Goal: Transaction & Acquisition: Purchase product/service

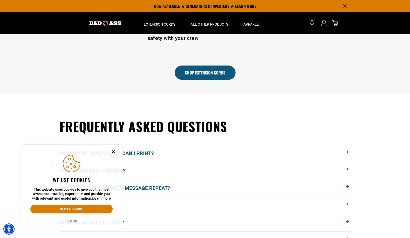
scroll to position [297, 0]
click at [207, 75] on link "Shop Extension Cords" at bounding box center [205, 73] width 61 height 14
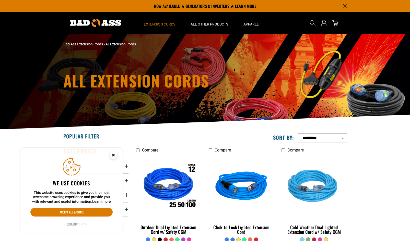
click at [114, 156] on circle "Cookie Consent" at bounding box center [114, 155] width 8 height 8
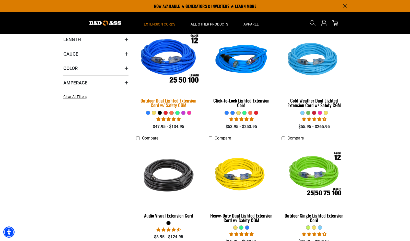
scroll to position [115, 0]
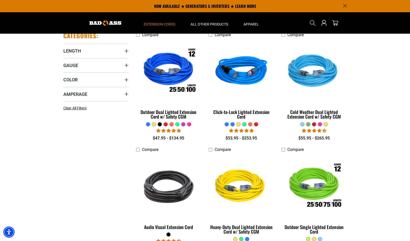
click at [171, 125] on div at bounding box center [172, 125] width 4 height 4
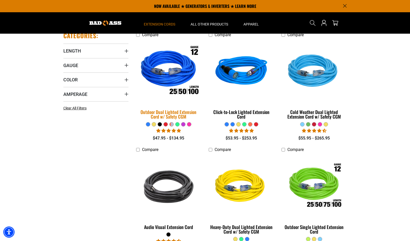
click at [165, 79] on img at bounding box center [169, 71] width 72 height 65
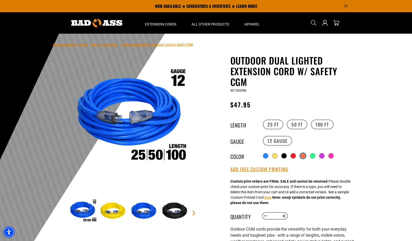
click at [302, 155] on div at bounding box center [302, 156] width 5 height 5
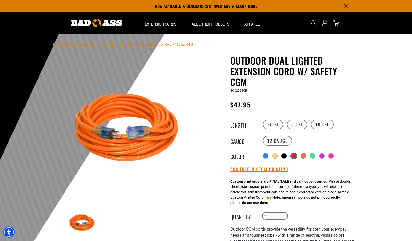
click at [292, 157] on div at bounding box center [293, 156] width 5 height 5
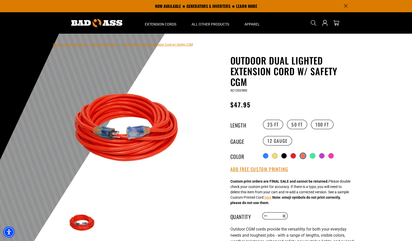
click at [304, 156] on div at bounding box center [302, 156] width 5 height 5
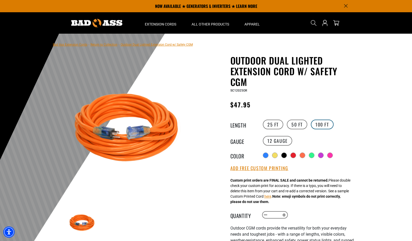
click at [324, 124] on label "100 FT" at bounding box center [322, 125] width 23 height 10
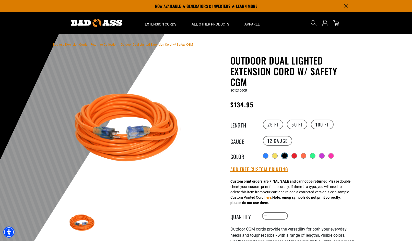
click at [283, 155] on div at bounding box center [284, 156] width 5 height 5
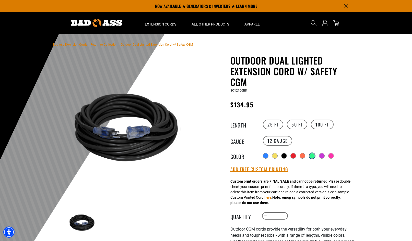
click at [313, 155] on div at bounding box center [312, 156] width 5 height 5
